Goal: Ask a question

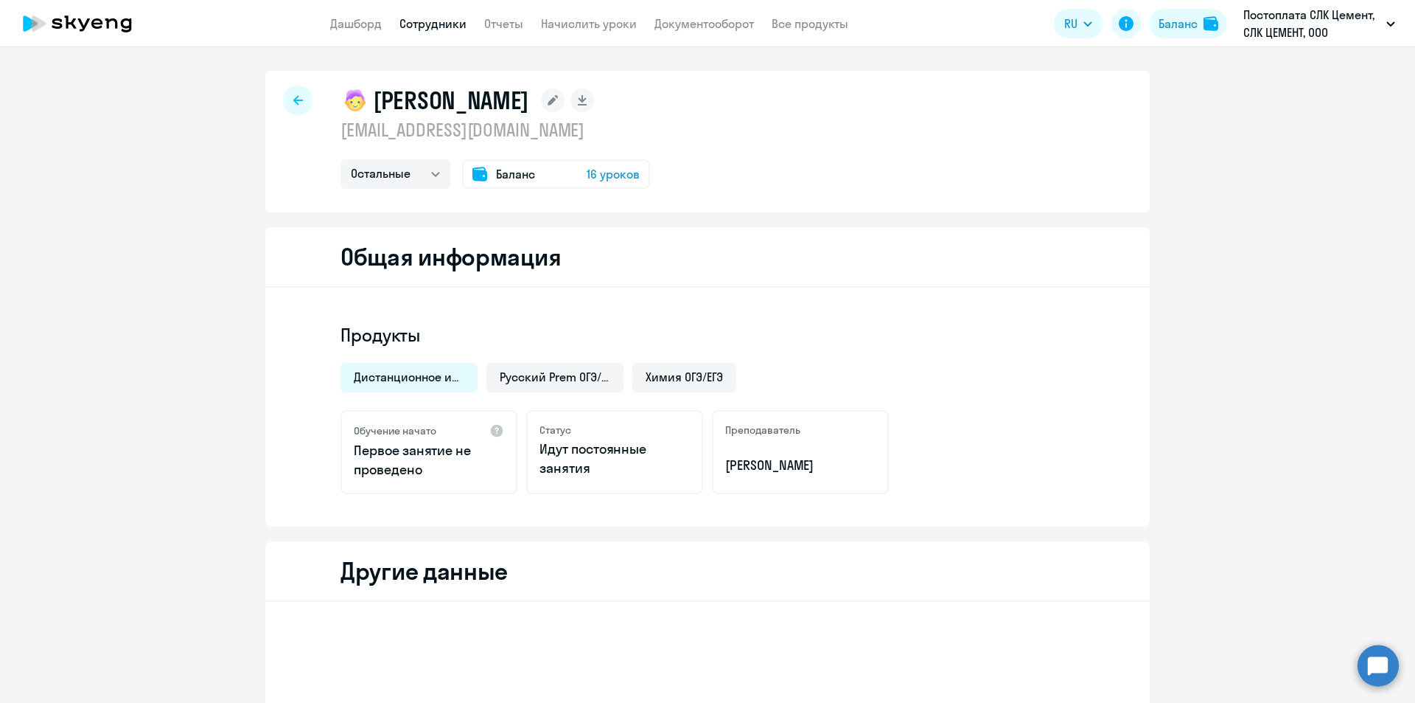
select select "others"
click at [352, 21] on link "Дашборд" at bounding box center [356, 23] width 52 height 15
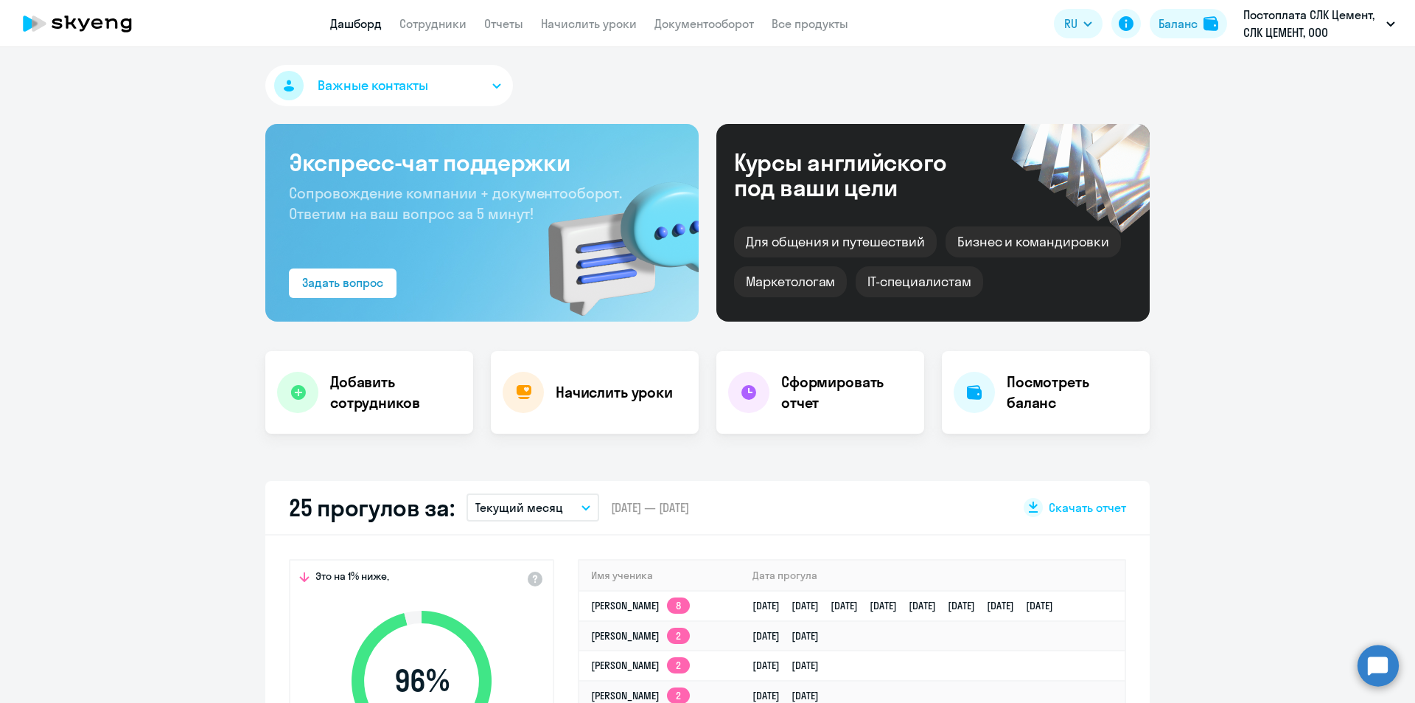
click at [1378, 668] on circle at bounding box center [1378, 664] width 41 height 41
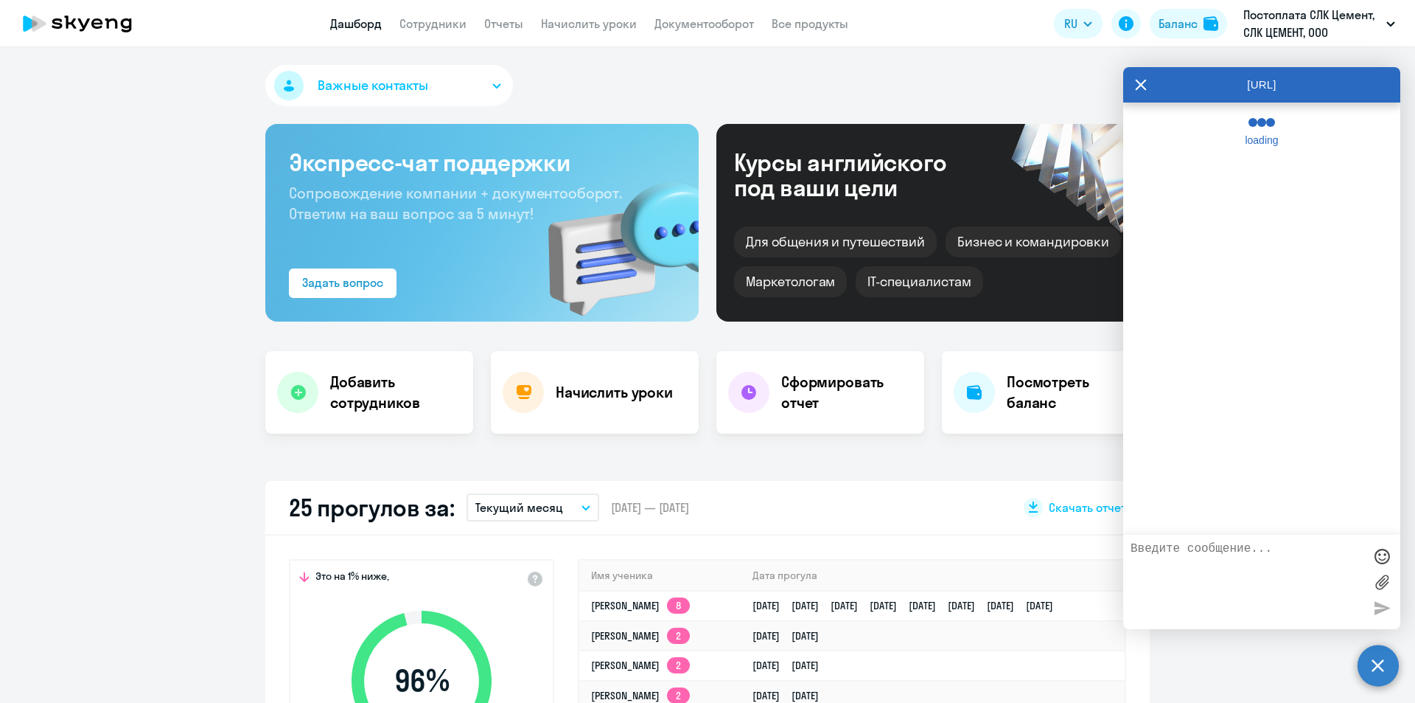
click at [1262, 558] on textarea at bounding box center [1247, 582] width 233 height 80
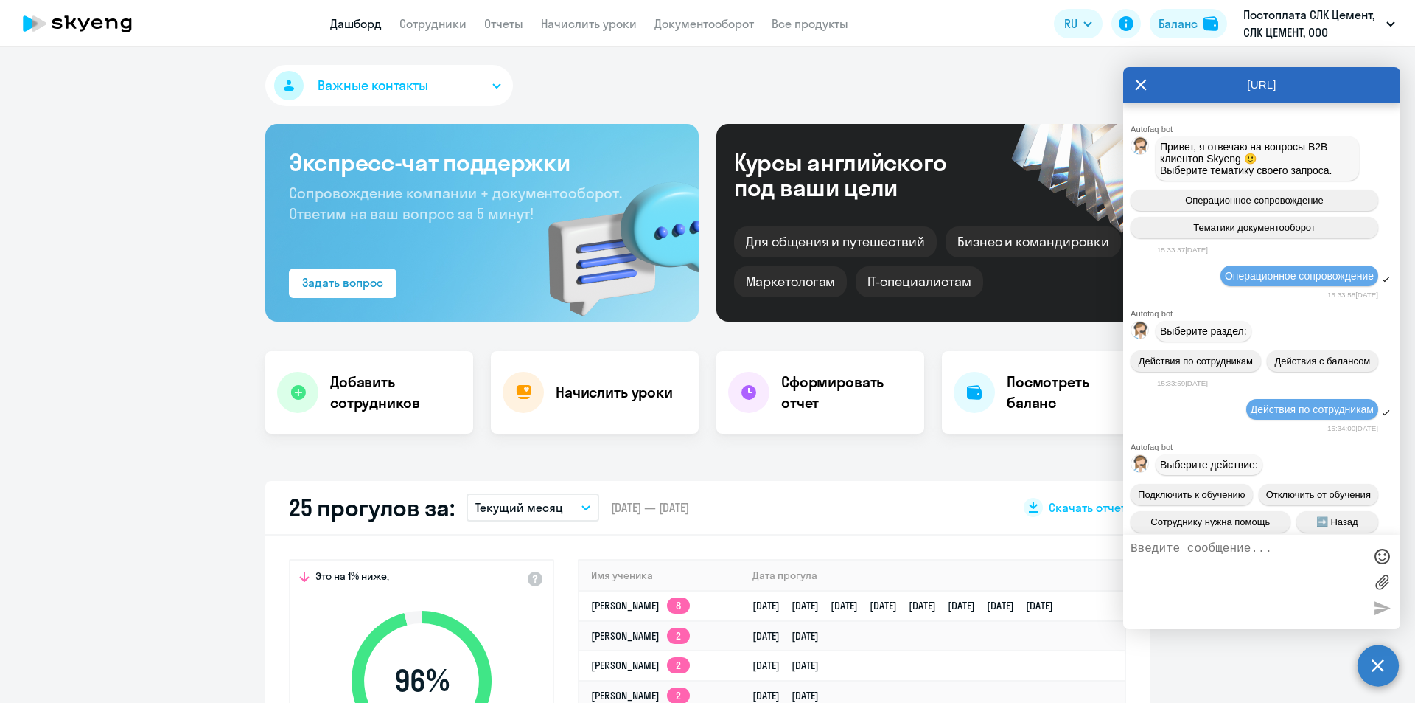
scroll to position [61314, 0]
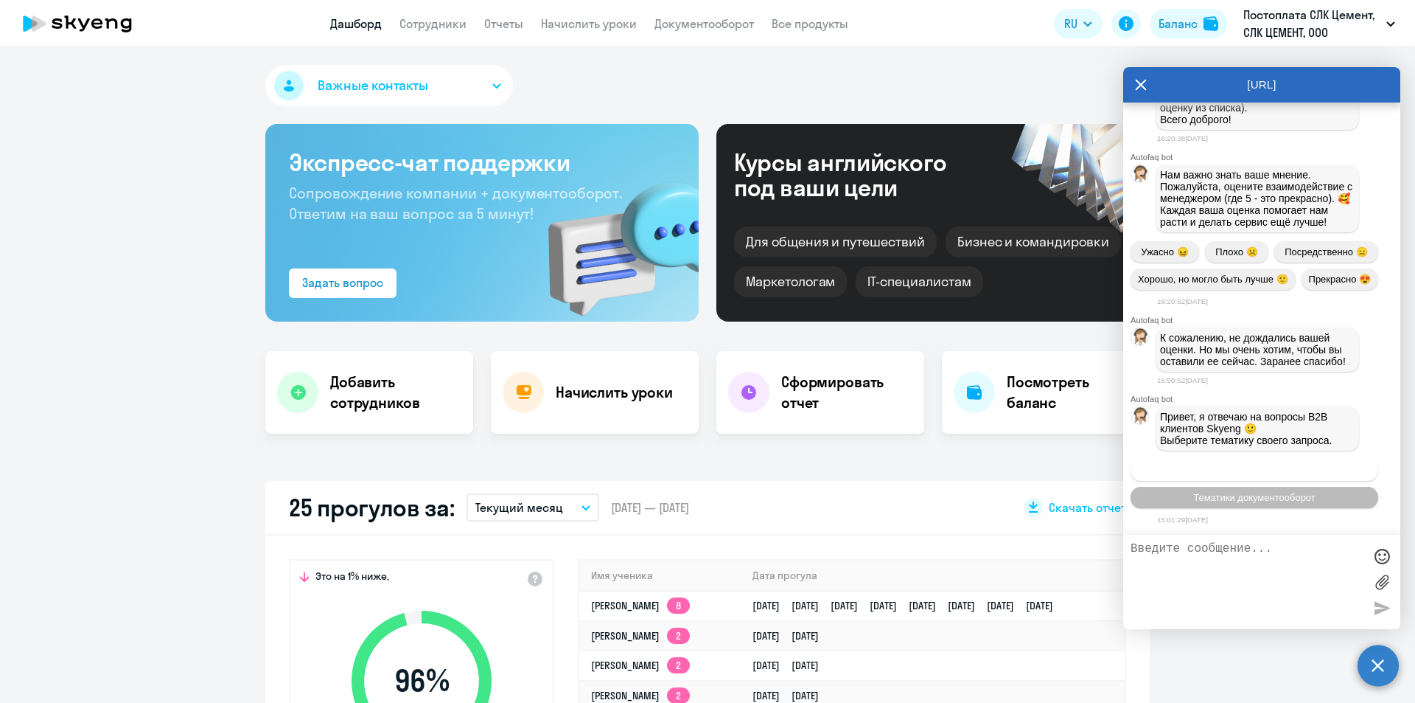
click at [1273, 473] on span "Операционное сопровождение" at bounding box center [1254, 469] width 139 height 11
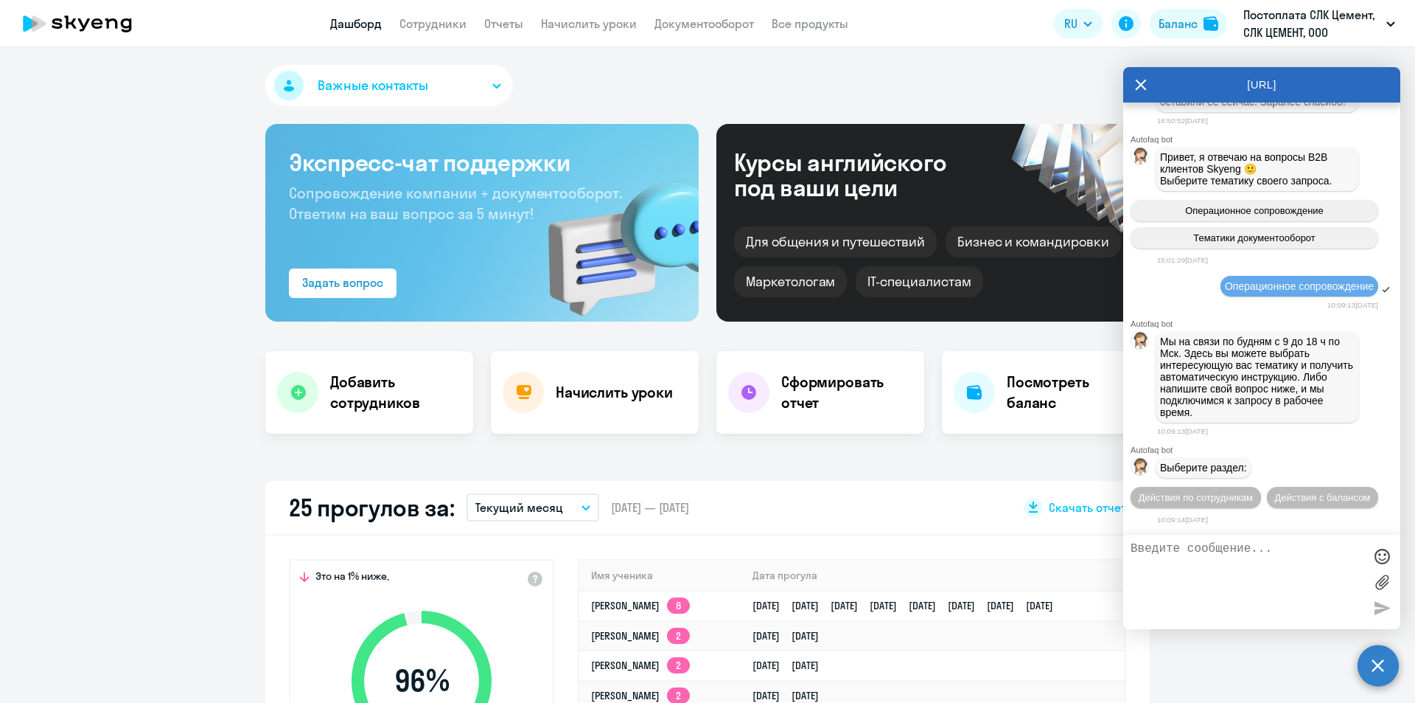
scroll to position [61600, 0]
click at [1275, 500] on span "Действия с балансом" at bounding box center [1323, 497] width 96 height 11
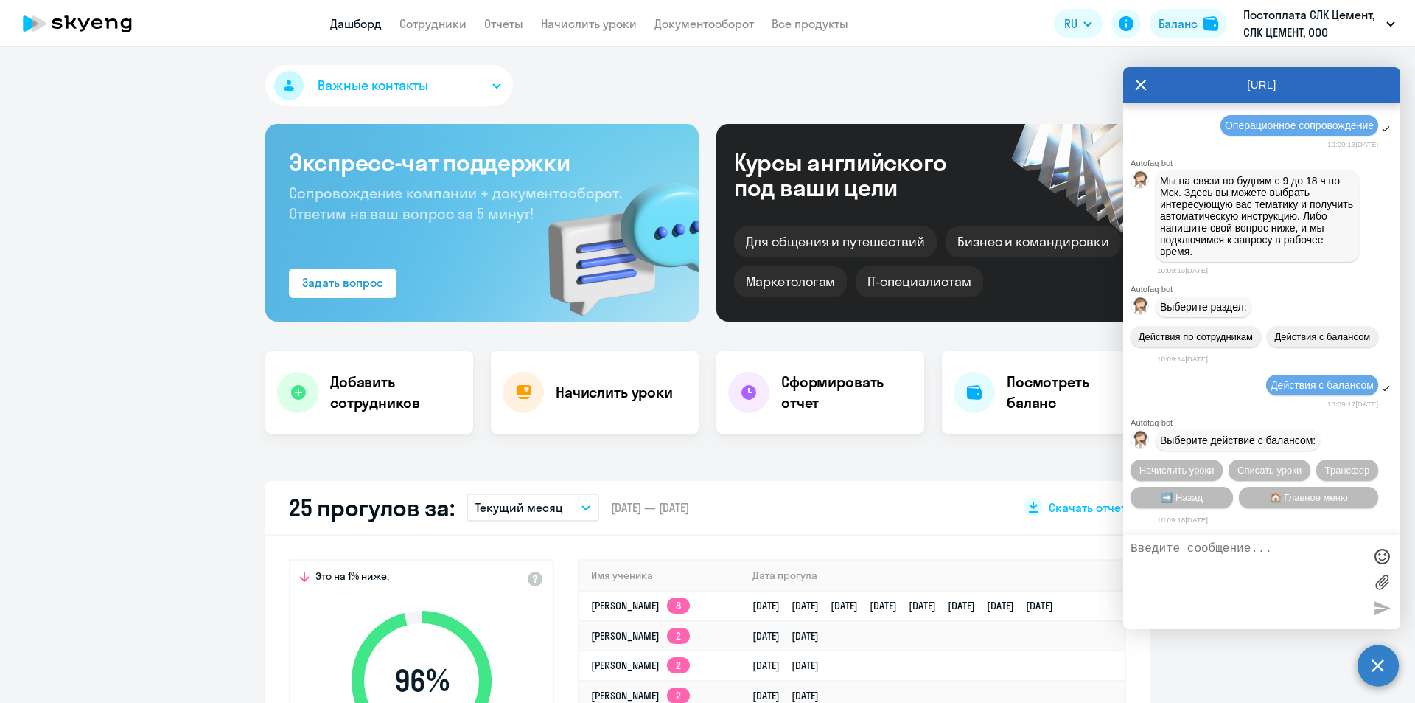
scroll to position [61762, 0]
click at [1348, 503] on button "🏠 Главное меню" at bounding box center [1308, 497] width 139 height 21
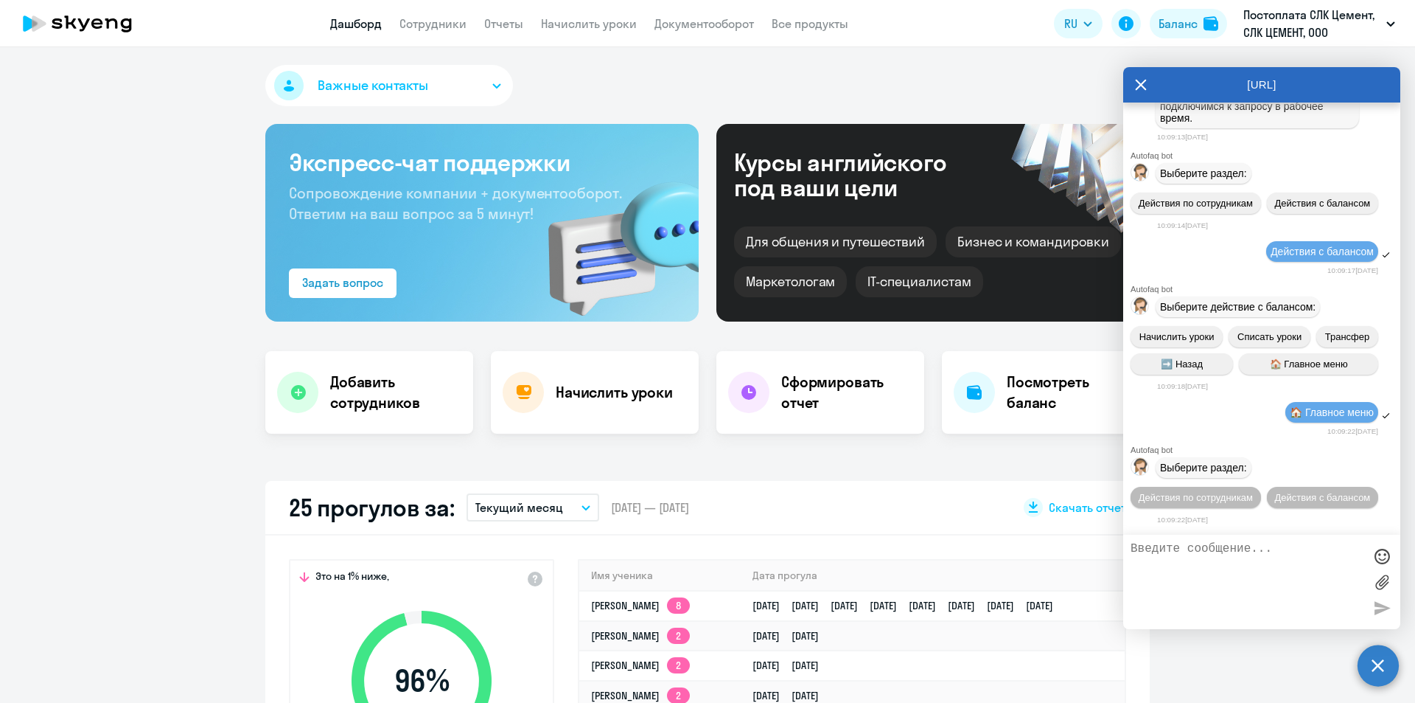
scroll to position [61925, 0]
click at [1253, 492] on span "Действия по сотрудникам" at bounding box center [1196, 497] width 114 height 11
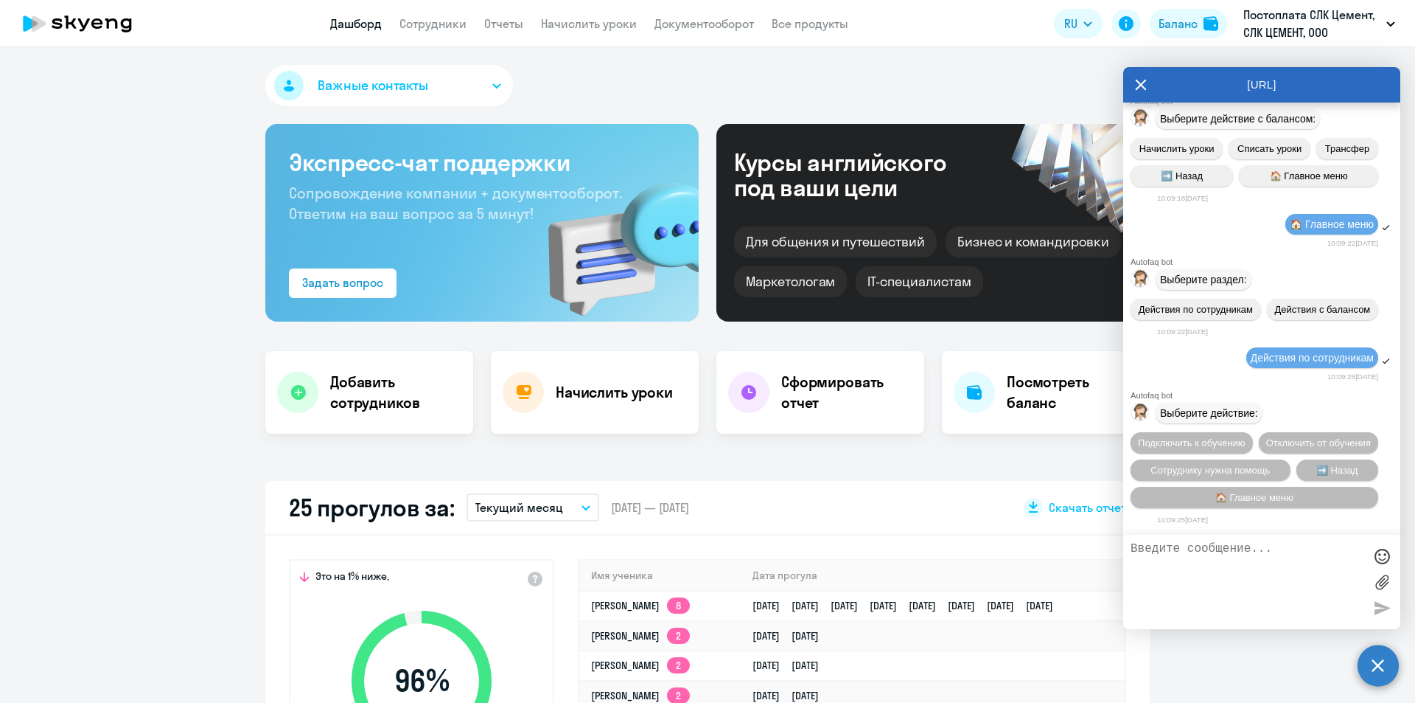
scroll to position [62144, 0]
click at [1238, 479] on button "Сотруднику нужна помощь" at bounding box center [1211, 469] width 160 height 21
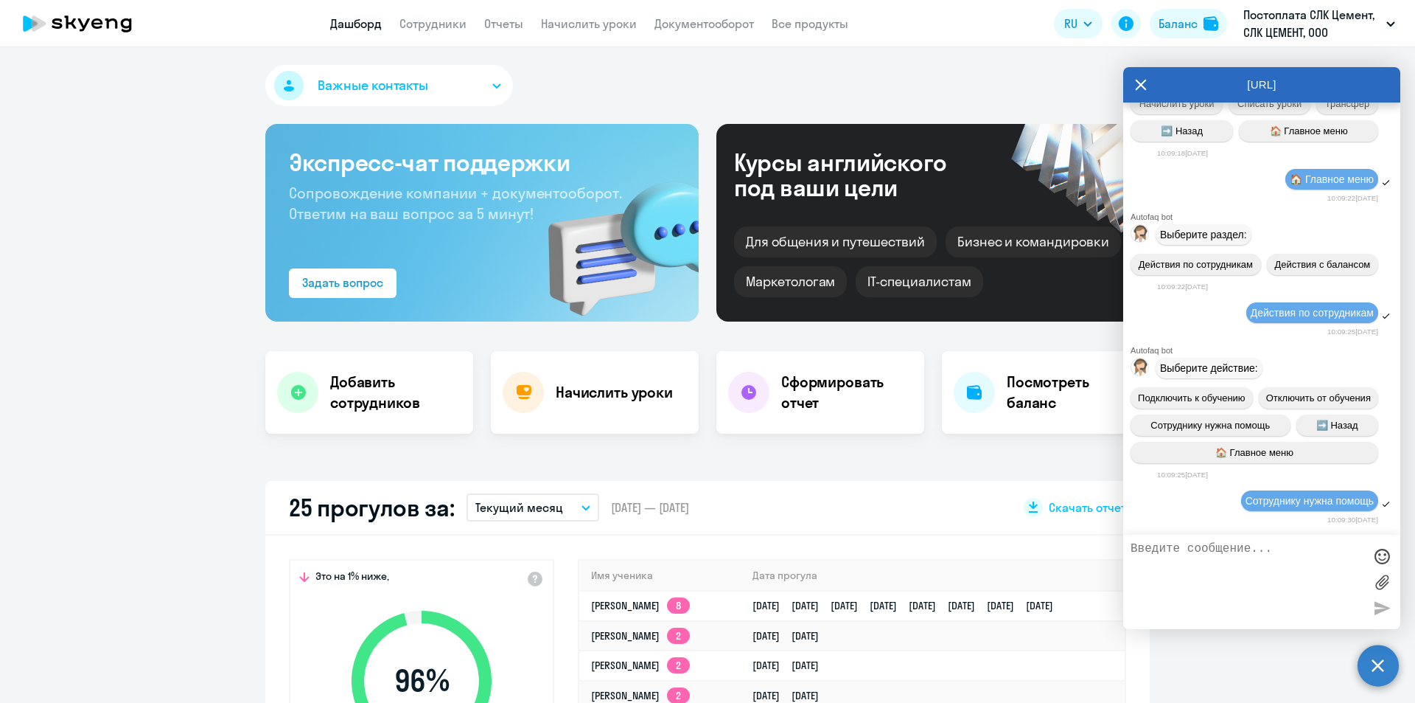
scroll to position [62654, 0]
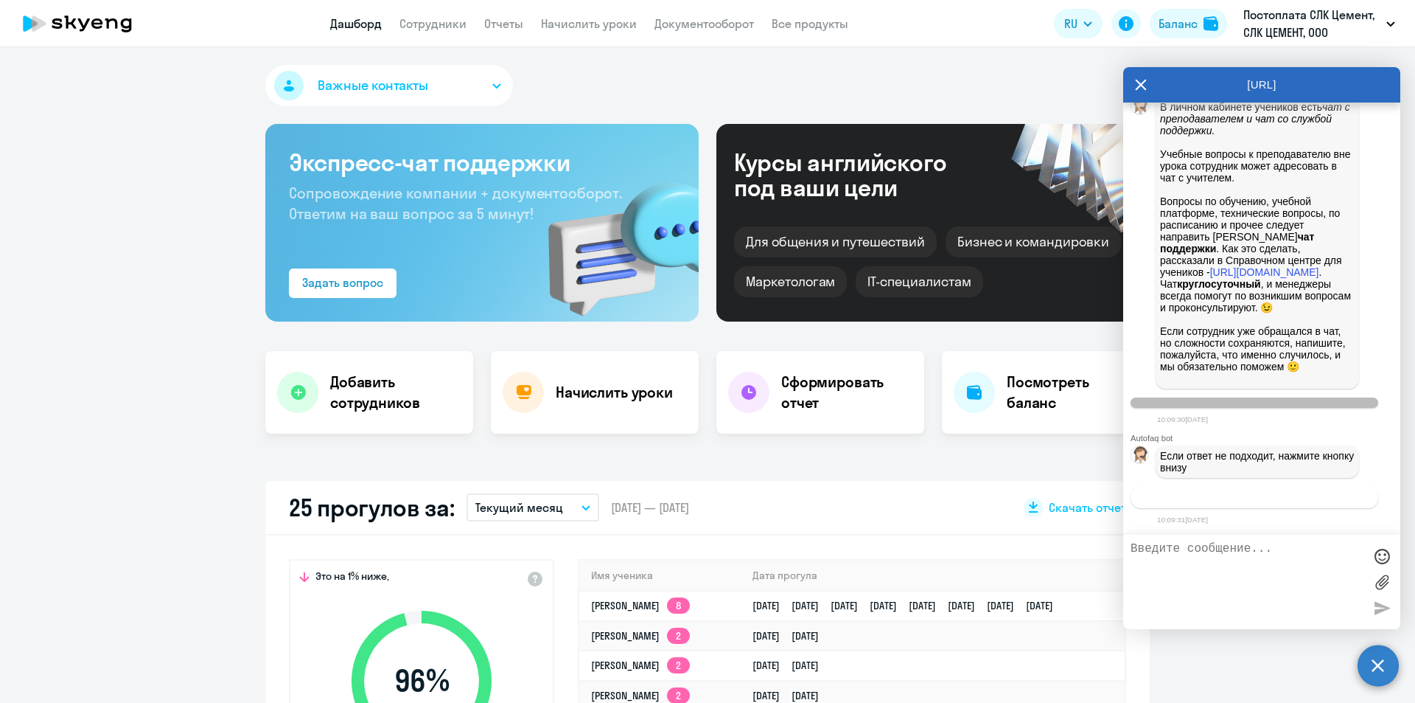
click at [1261, 500] on span "Связаться с менеджером" at bounding box center [1254, 497] width 113 height 11
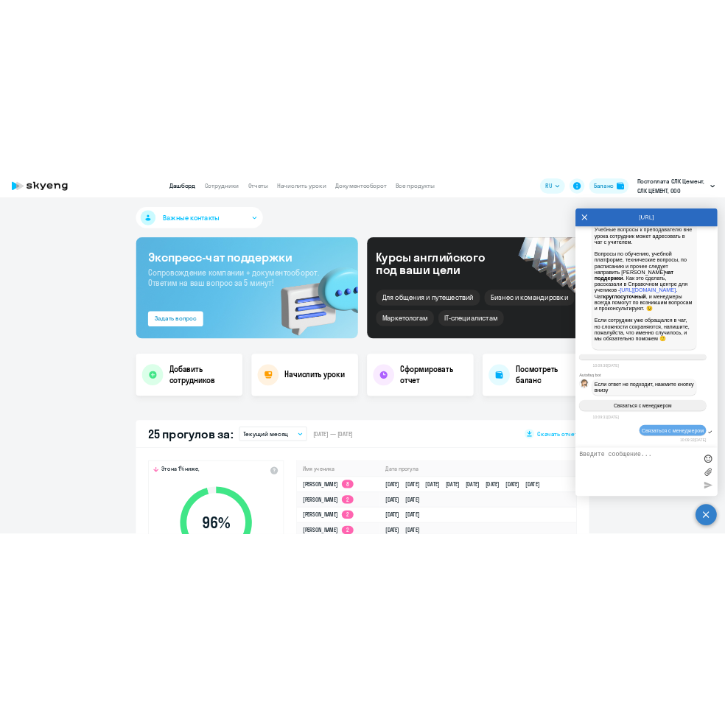
scroll to position [62699, 0]
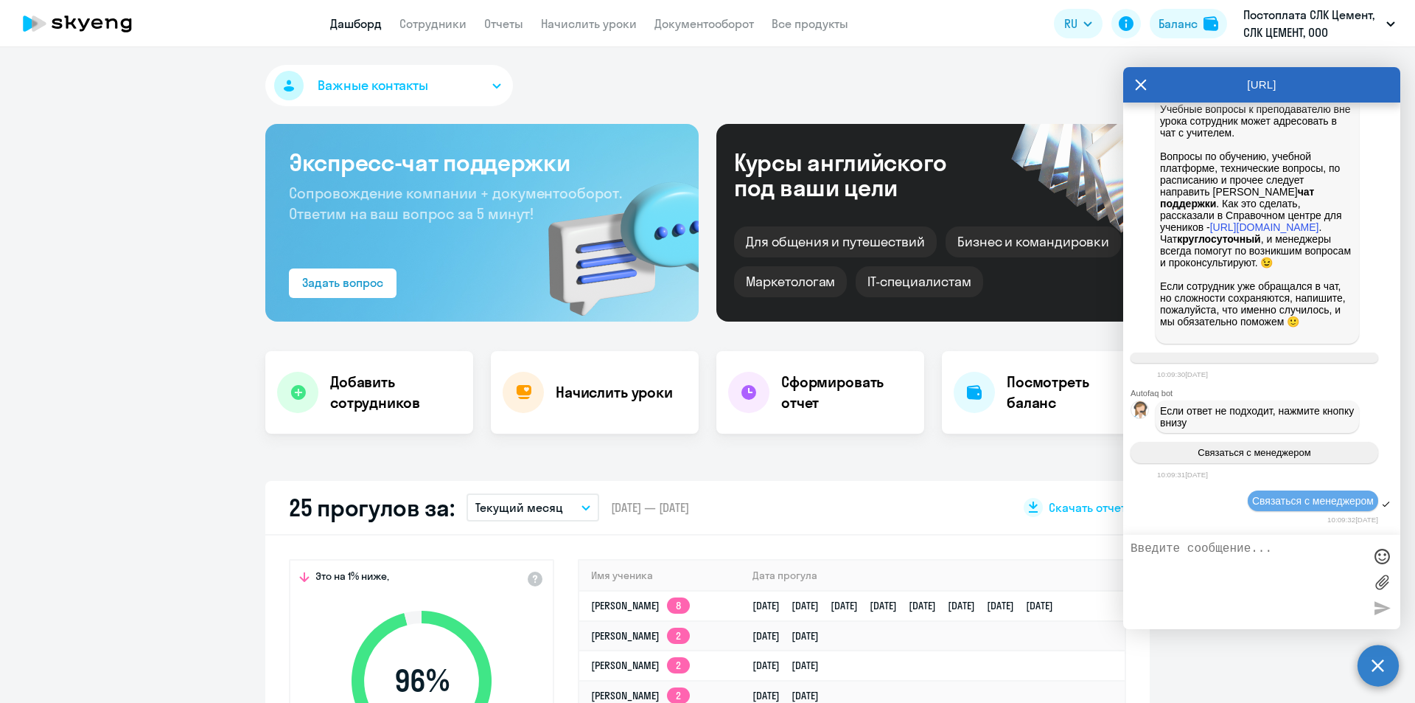
click at [1173, 557] on textarea at bounding box center [1247, 582] width 233 height 80
click at [1177, 553] on textarea at bounding box center [1247, 582] width 233 height 80
click at [1005, 524] on div "25 прогулов за: Текущий месяц – [DATE] — [DATE] Скачать отчет" at bounding box center [707, 508] width 885 height 55
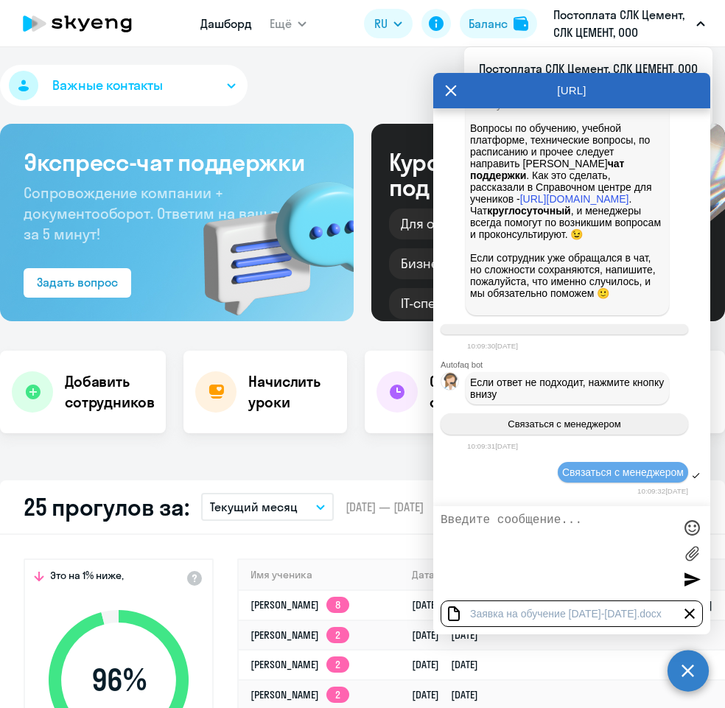
scroll to position [60561, 0]
click at [566, 521] on textarea at bounding box center [557, 554] width 233 height 80
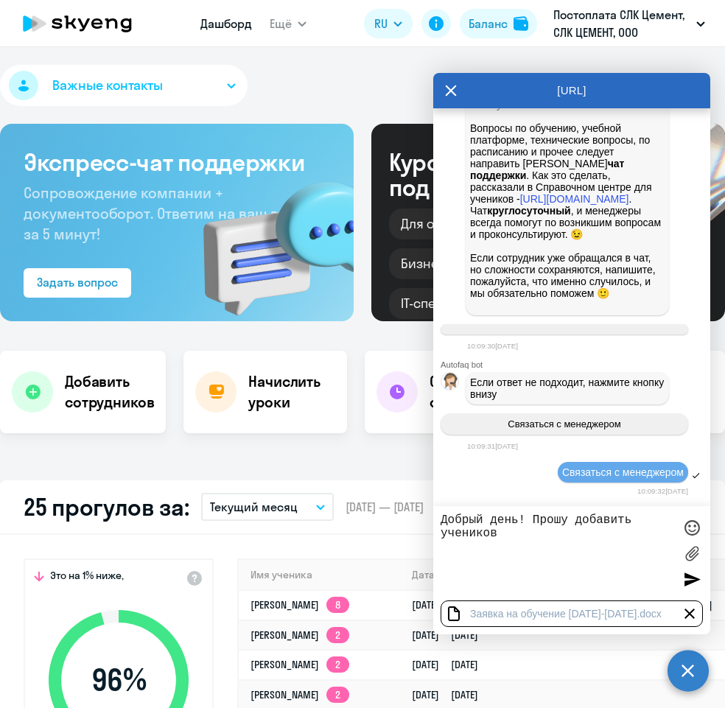
click at [506, 537] on textarea "Добрый день! Прошу добавить учеников" at bounding box center [557, 554] width 233 height 80
type textarea "Добрый день! Прошу добавить учеников с 40 номера учеников и начислить им по 8 у…"
click at [682, 581] on div at bounding box center [692, 579] width 22 height 22
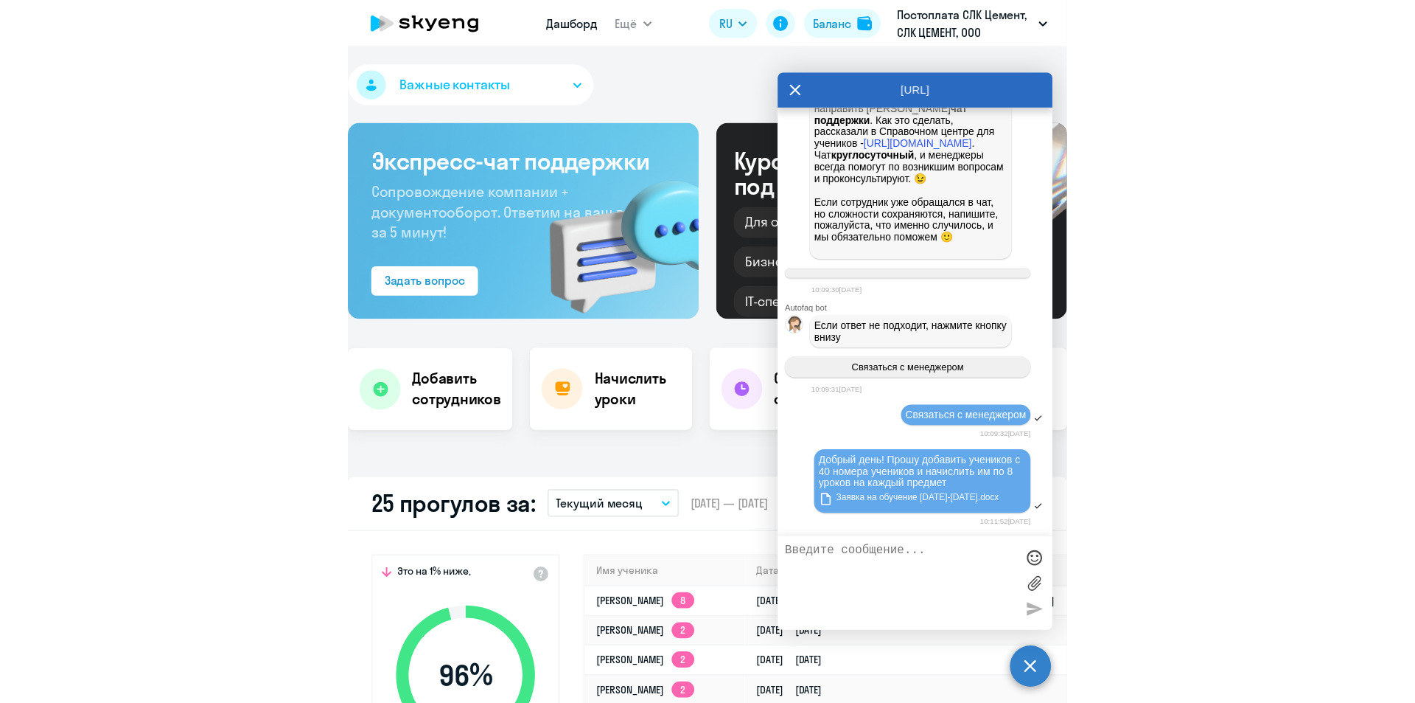
scroll to position [62787, 0]
